Goal: Check status: Check status

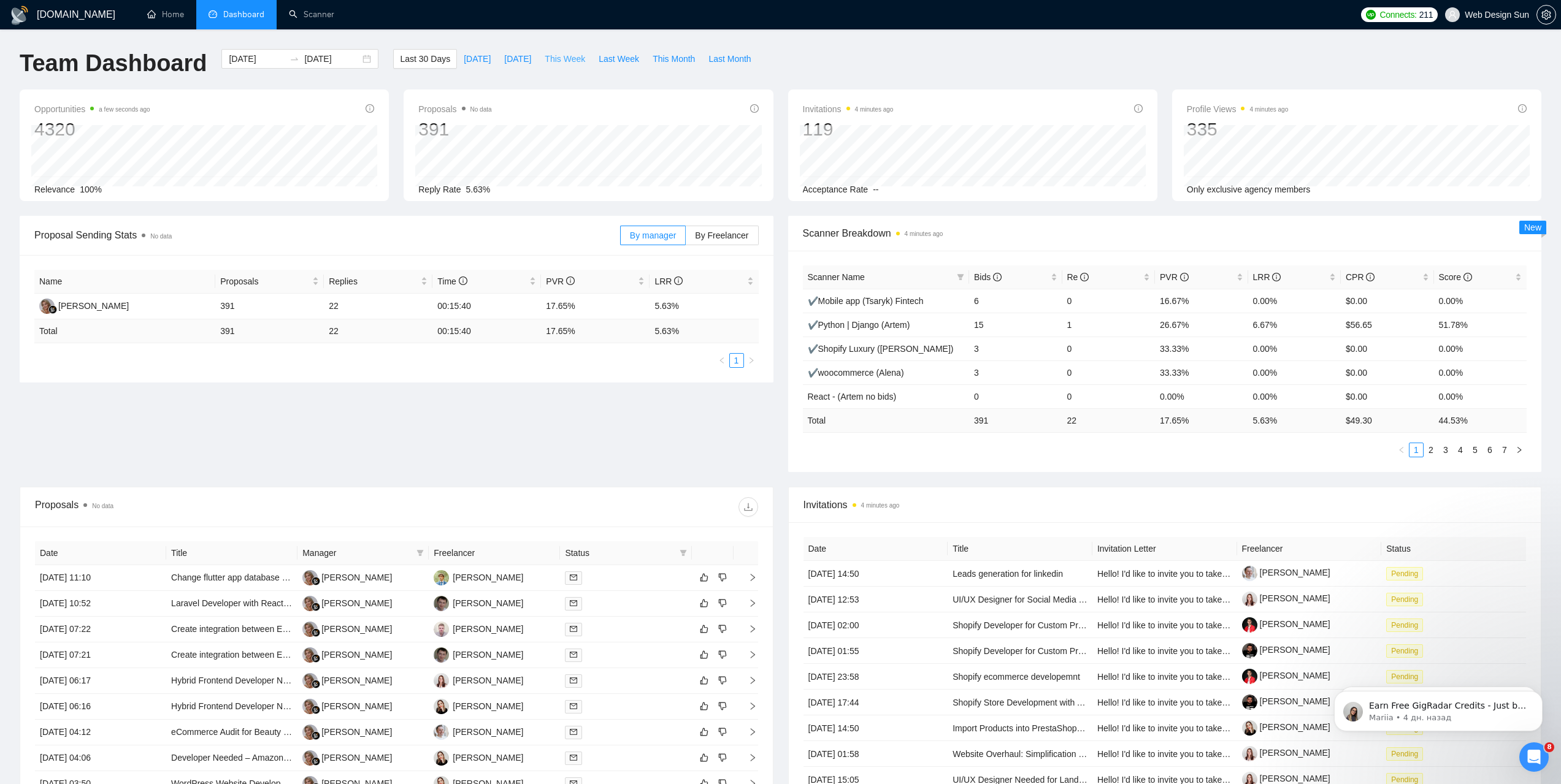
click at [563, 59] on span "This Week" at bounding box center [565, 59] width 41 height 13
type input "[DATE]"
